Goal: Check status

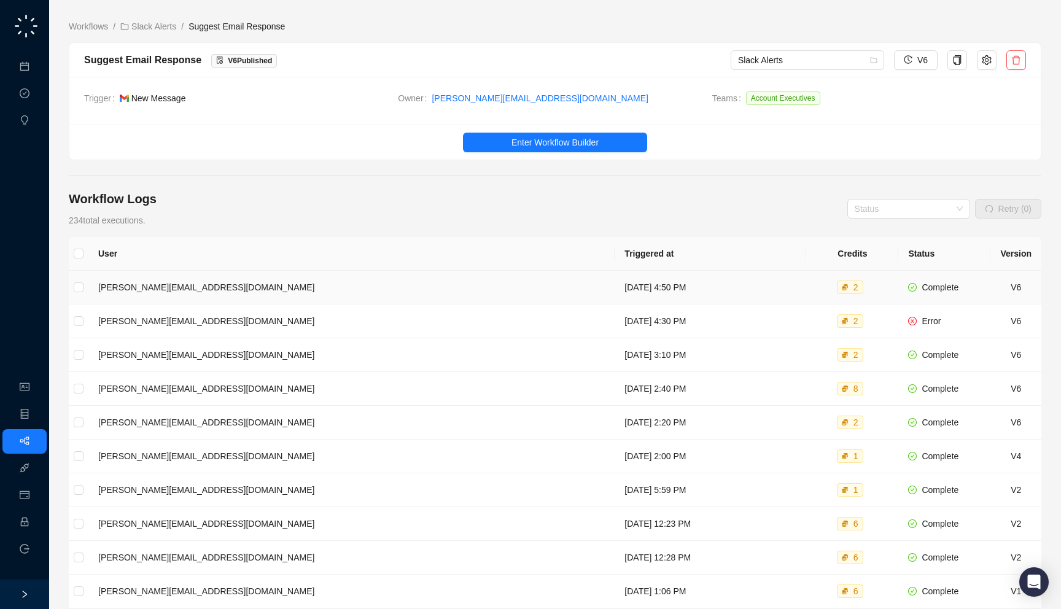
click at [673, 287] on td "[DATE] 4:50 PM" at bounding box center [709, 288] width 191 height 34
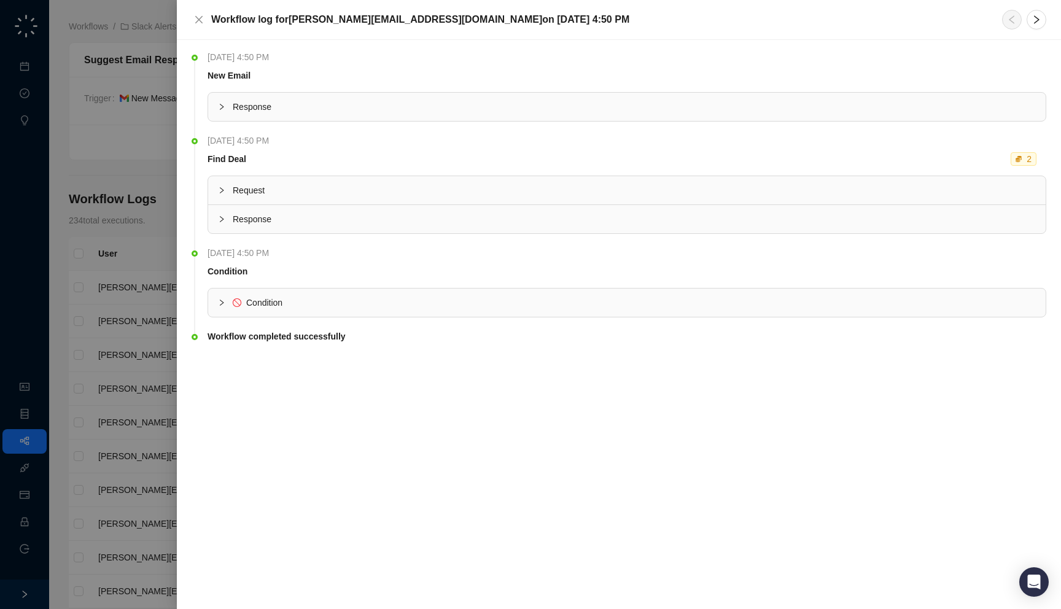
click at [506, 320] on li "[DATE] 4:50 PM Condition Condition" at bounding box center [618, 291] width 854 height 83
click at [148, 326] on div at bounding box center [530, 304] width 1061 height 609
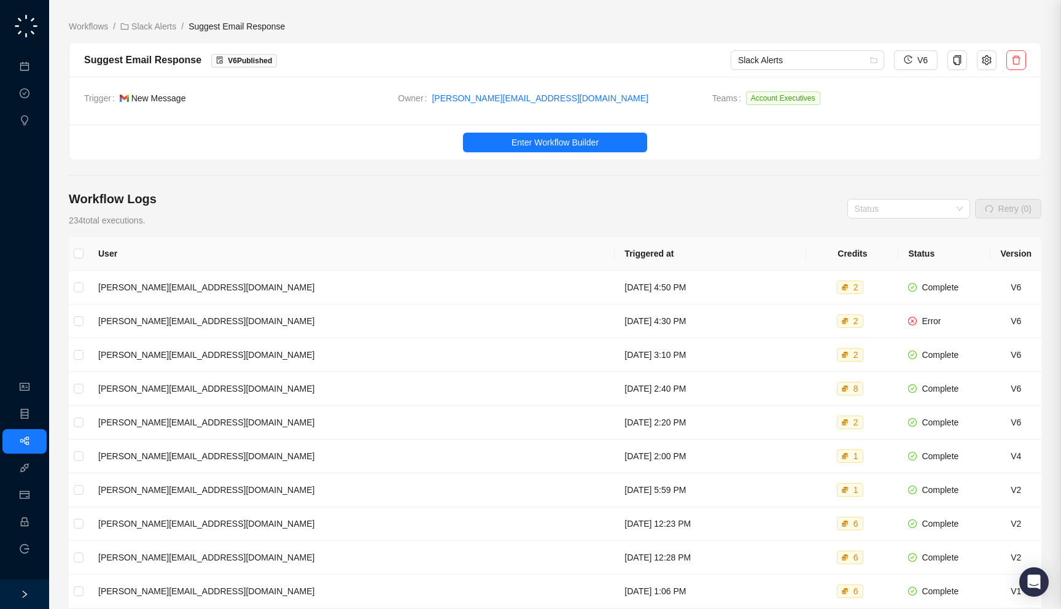
click at [260, 327] on td "[PERSON_NAME][EMAIL_ADDRESS][DOMAIN_NAME]" at bounding box center [351, 321] width 526 height 34
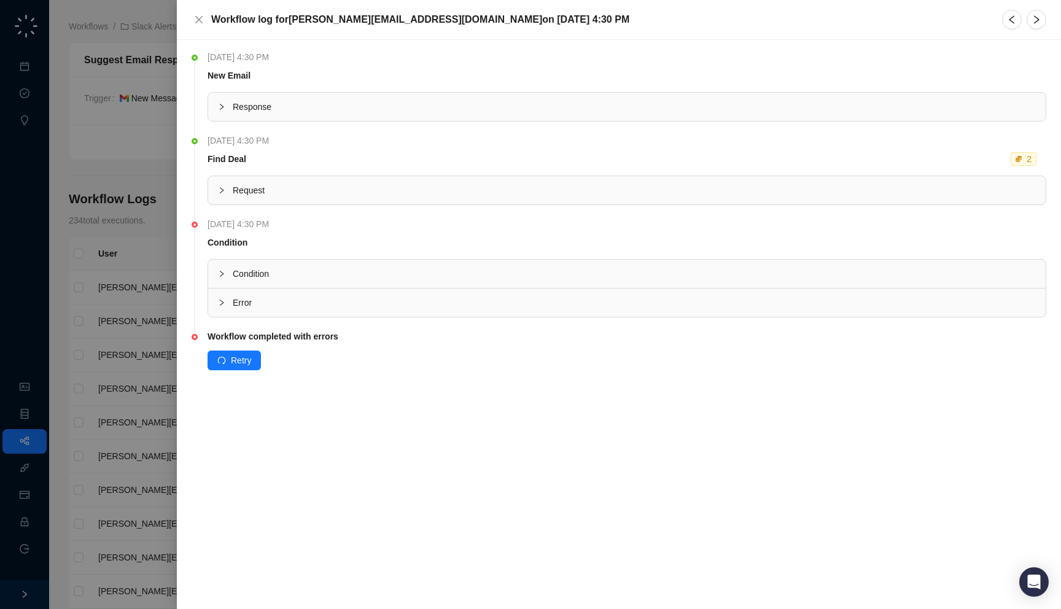
click at [279, 312] on div "Error" at bounding box center [626, 302] width 837 height 28
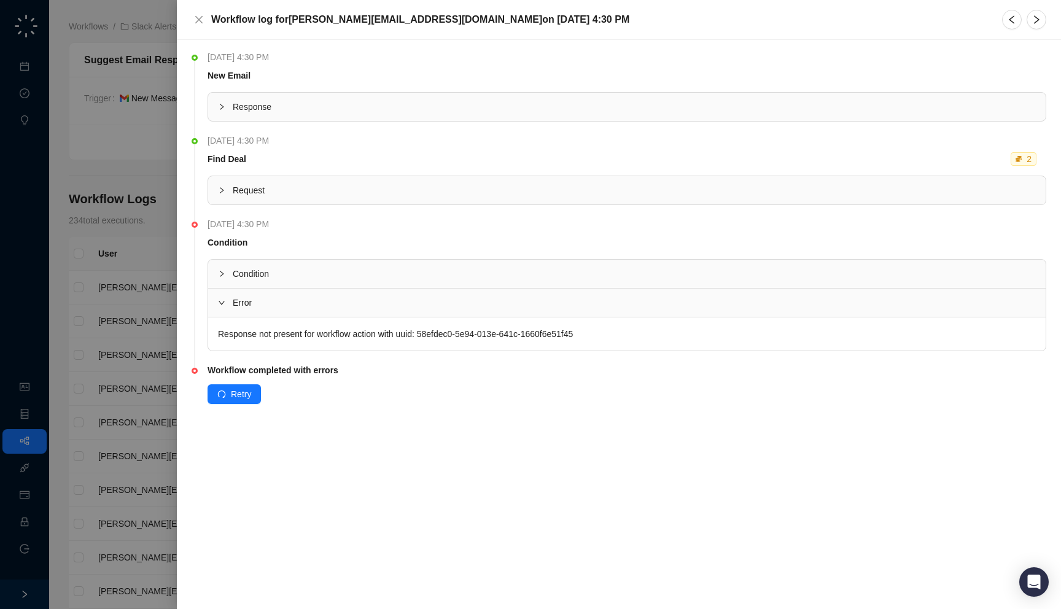
click at [280, 270] on span "Condition" at bounding box center [634, 274] width 803 height 14
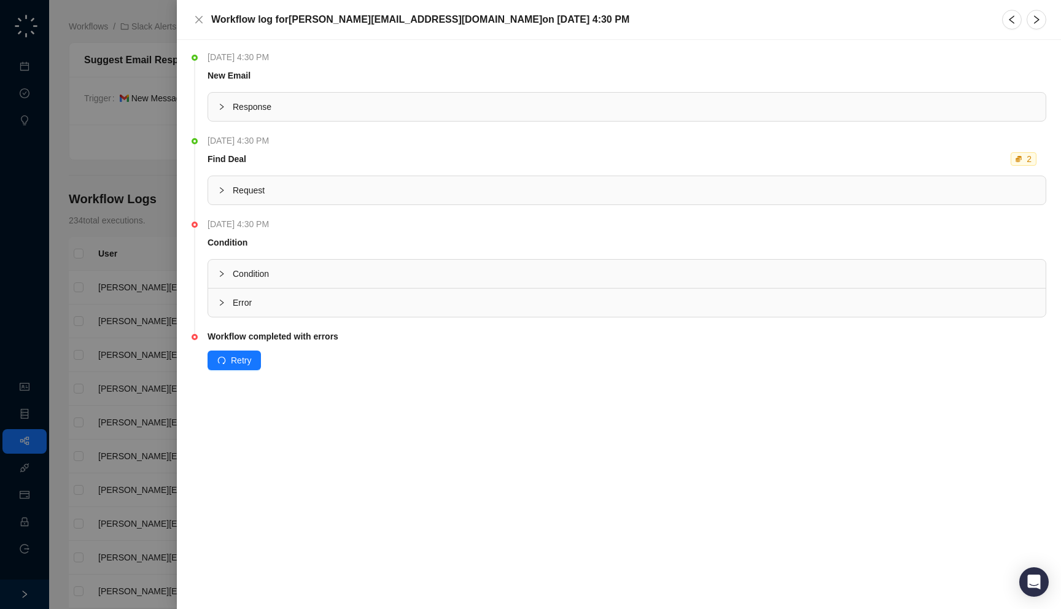
click at [275, 217] on span "[DATE] 4:30 PM" at bounding box center [241, 224] width 68 height 14
click at [276, 179] on div "Request" at bounding box center [626, 190] width 837 height 28
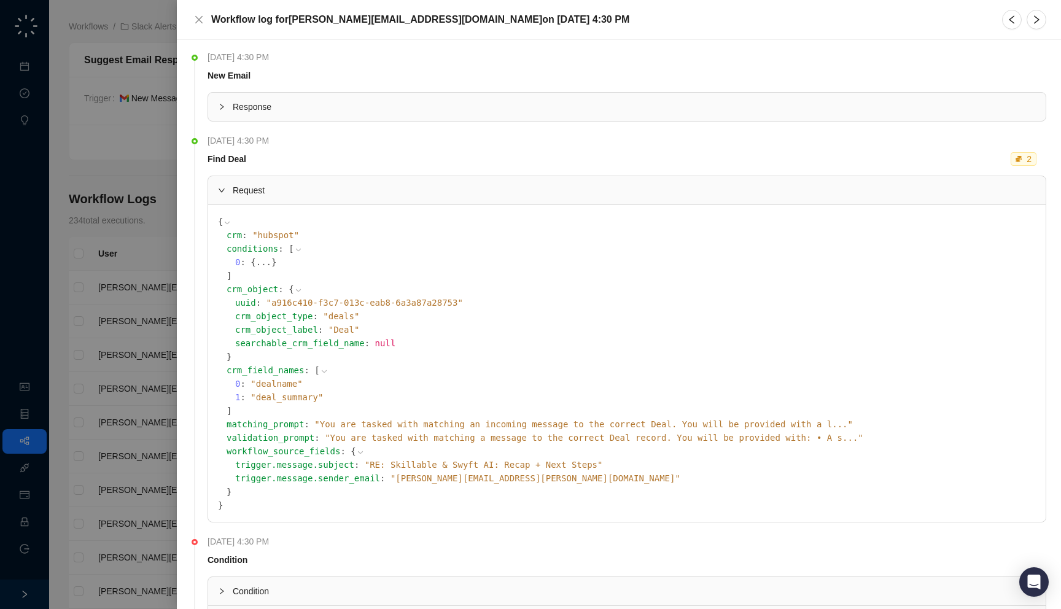
click at [314, 198] on div "Request" at bounding box center [626, 190] width 837 height 28
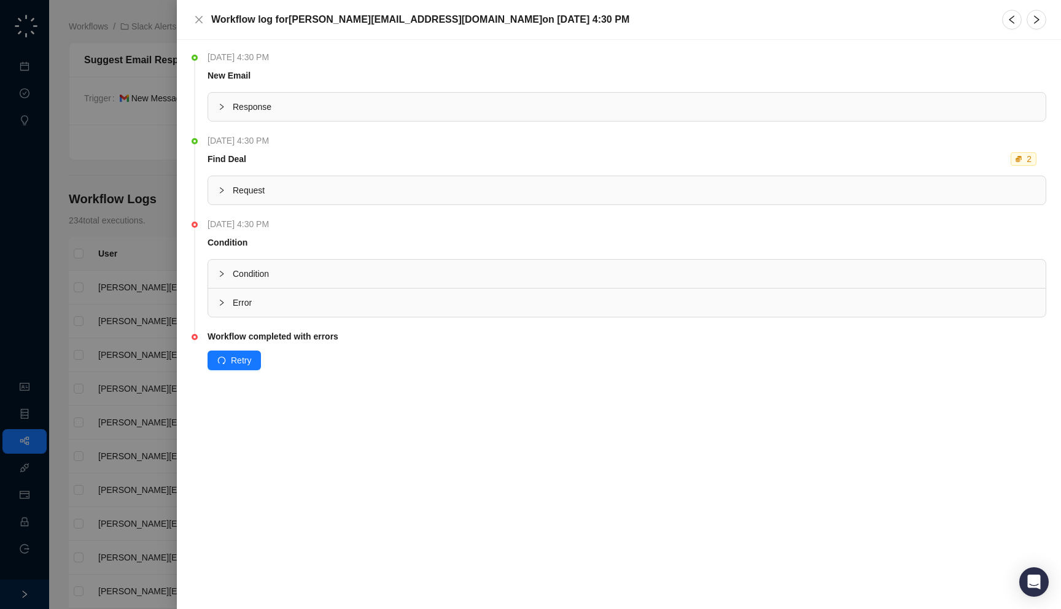
click at [258, 161] on td "Find Deal 2" at bounding box center [626, 161] width 838 height 18
click at [261, 188] on span "Request" at bounding box center [634, 191] width 803 height 14
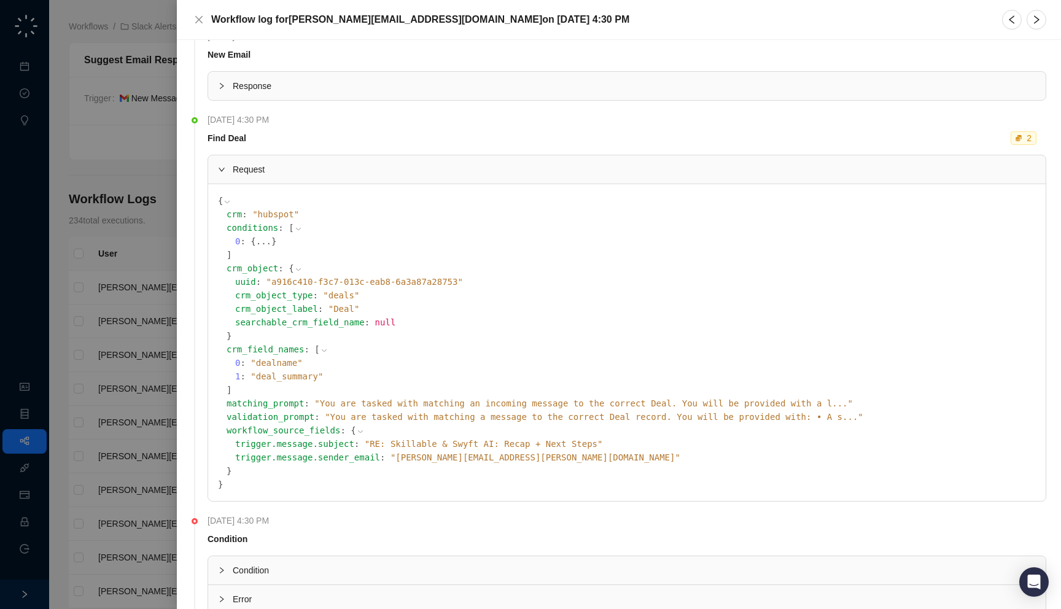
scroll to position [29, 0]
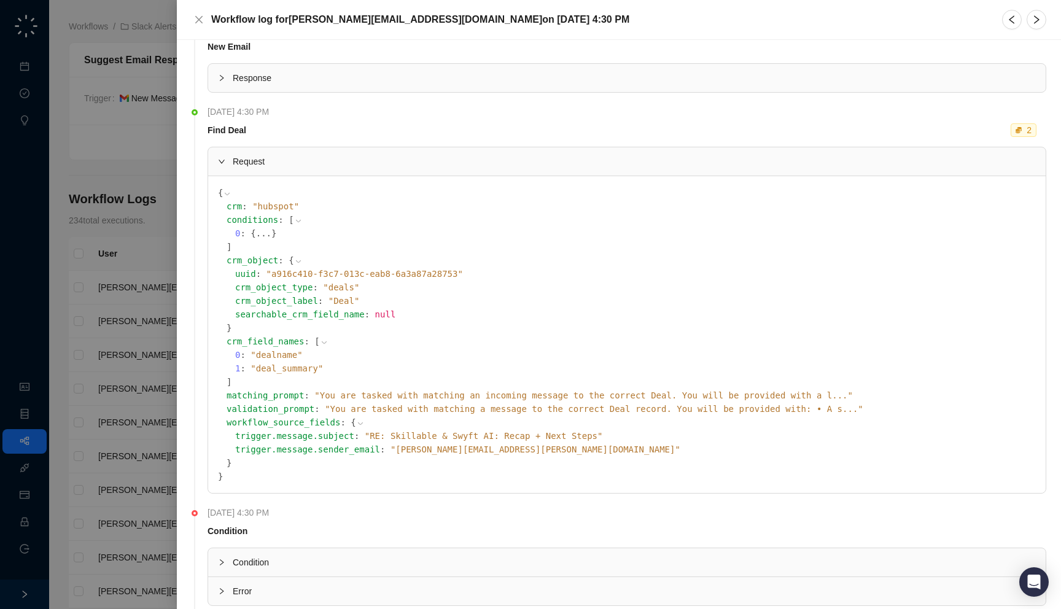
click at [381, 408] on span "" You are tasked with matching a message to the correct Deal record. You will b…" at bounding box center [594, 409] width 538 height 10
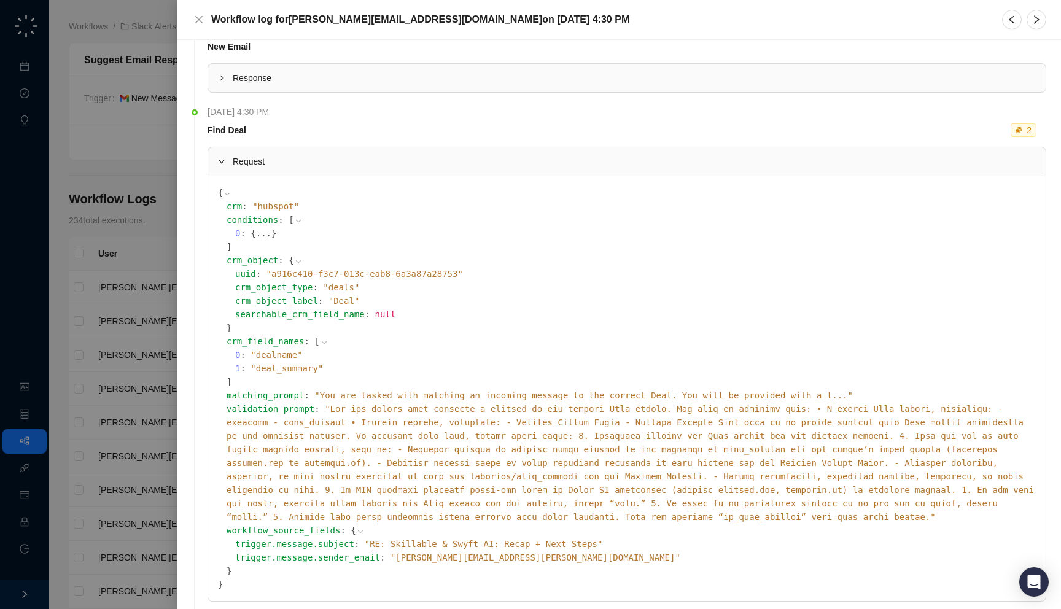
click at [381, 408] on span "" "" at bounding box center [629, 463] width 807 height 118
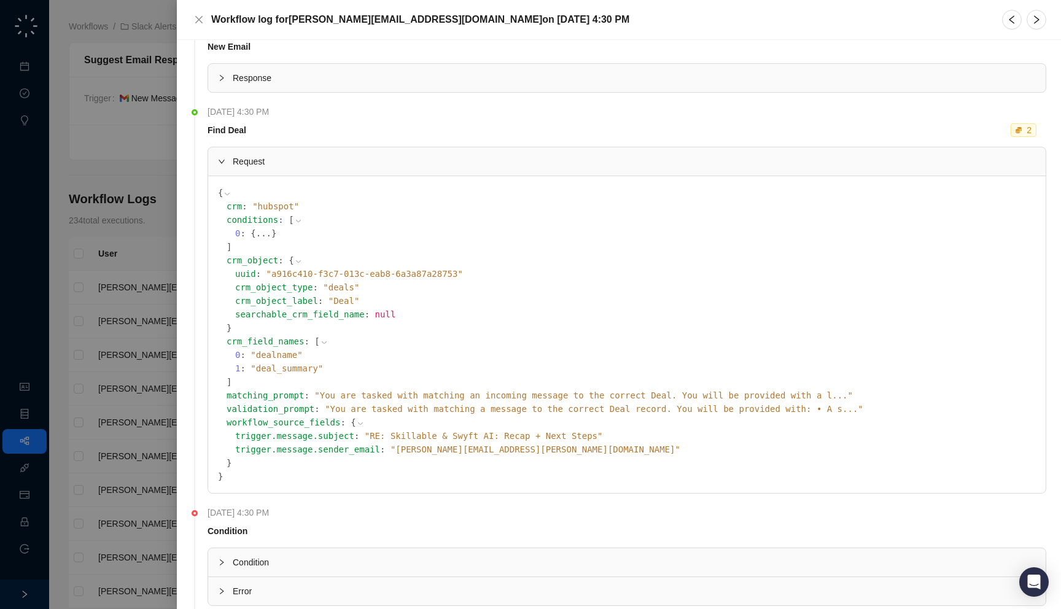
drag, startPoint x: 233, startPoint y: 482, endPoint x: 294, endPoint y: 477, distance: 61.6
click at [294, 477] on code "{ crm : " hubspot " conditions : [ 0 : { ... } ] crm_object : { uuid : " a916c4…" at bounding box center [627, 334] width 818 height 297
